Goal: Task Accomplishment & Management: Use online tool/utility

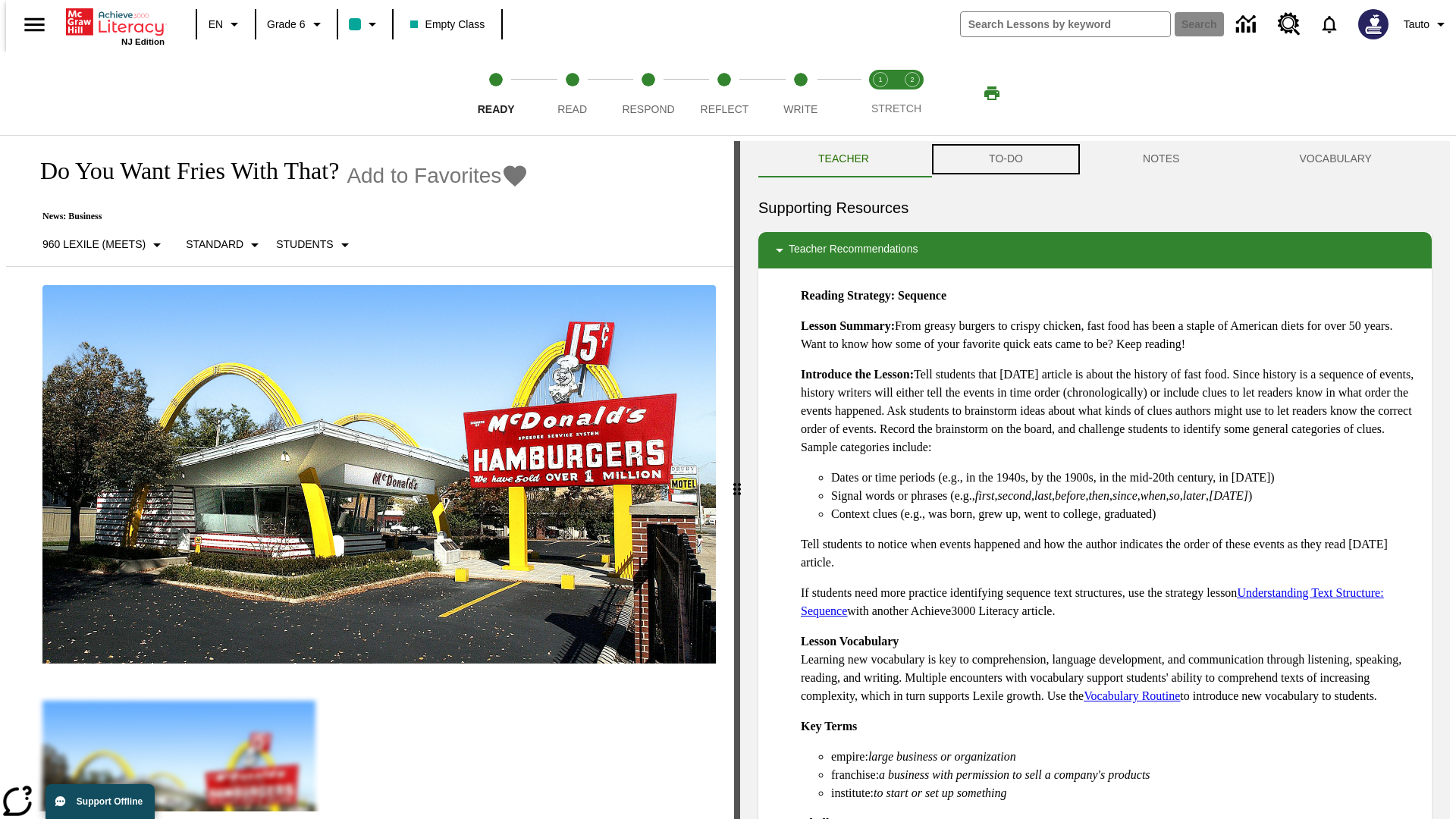
click at [1004, 159] on button "TO-DO" at bounding box center [1006, 159] width 154 height 36
